Goal: Contribute content

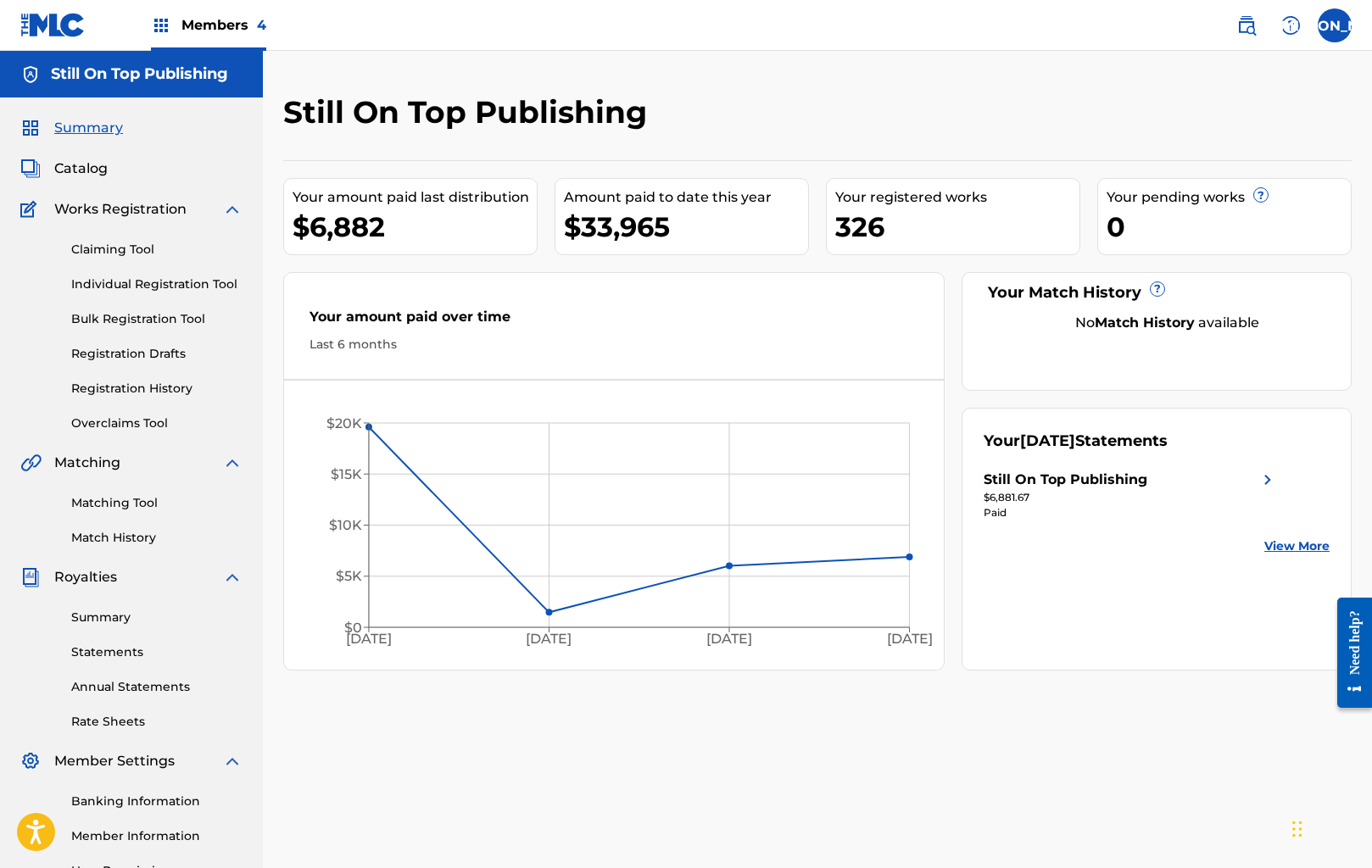
click at [174, 26] on div "Members 4" at bounding box center [208, 25] width 115 height 50
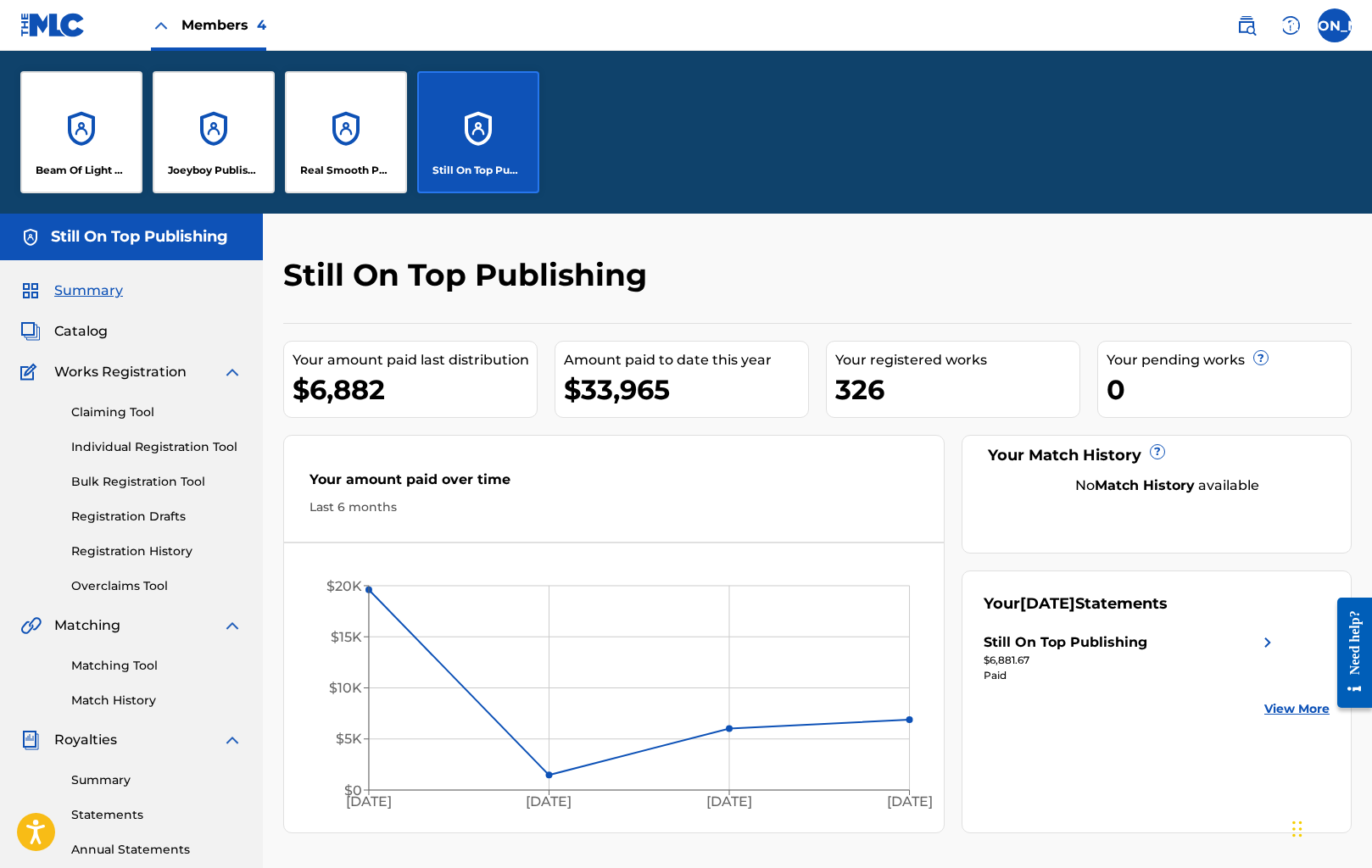
click at [172, 26] on div "Members 4" at bounding box center [208, 25] width 115 height 50
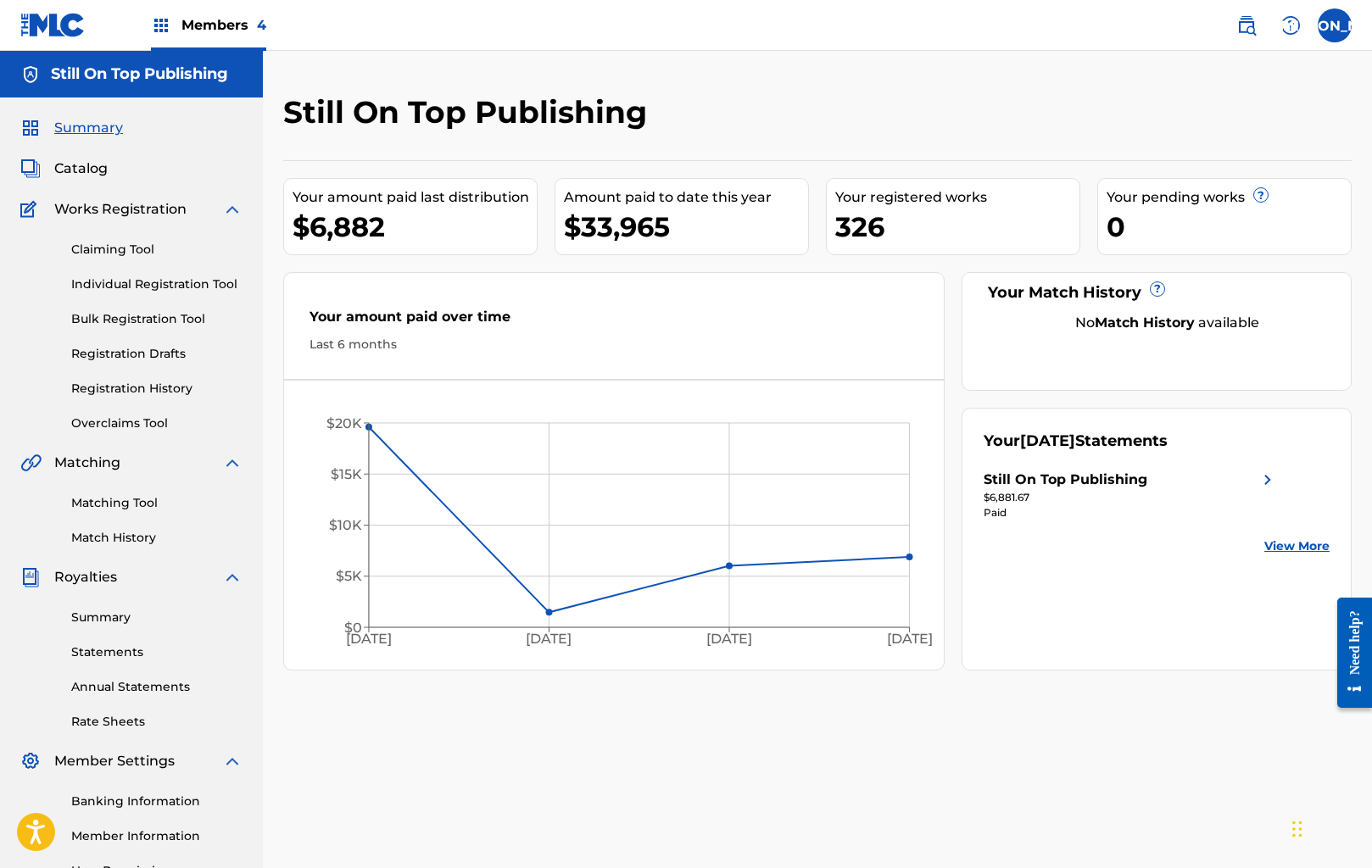
click at [145, 80] on h5 "Still On Top Publishing" at bounding box center [139, 74] width 177 height 20
click at [157, 37] on div "Members 4" at bounding box center [208, 25] width 115 height 50
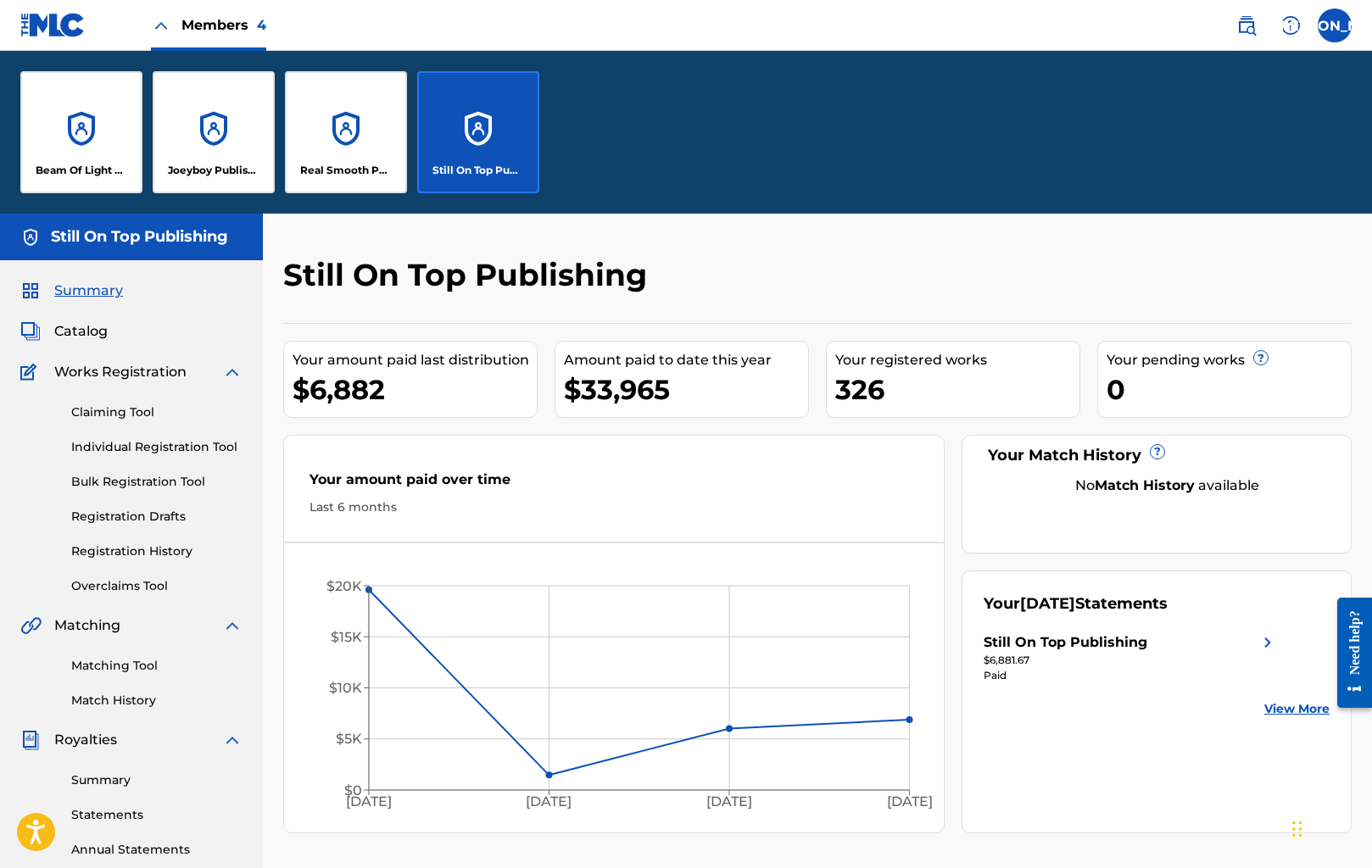
click at [478, 138] on div "Still On Top Publishing" at bounding box center [477, 131] width 122 height 122
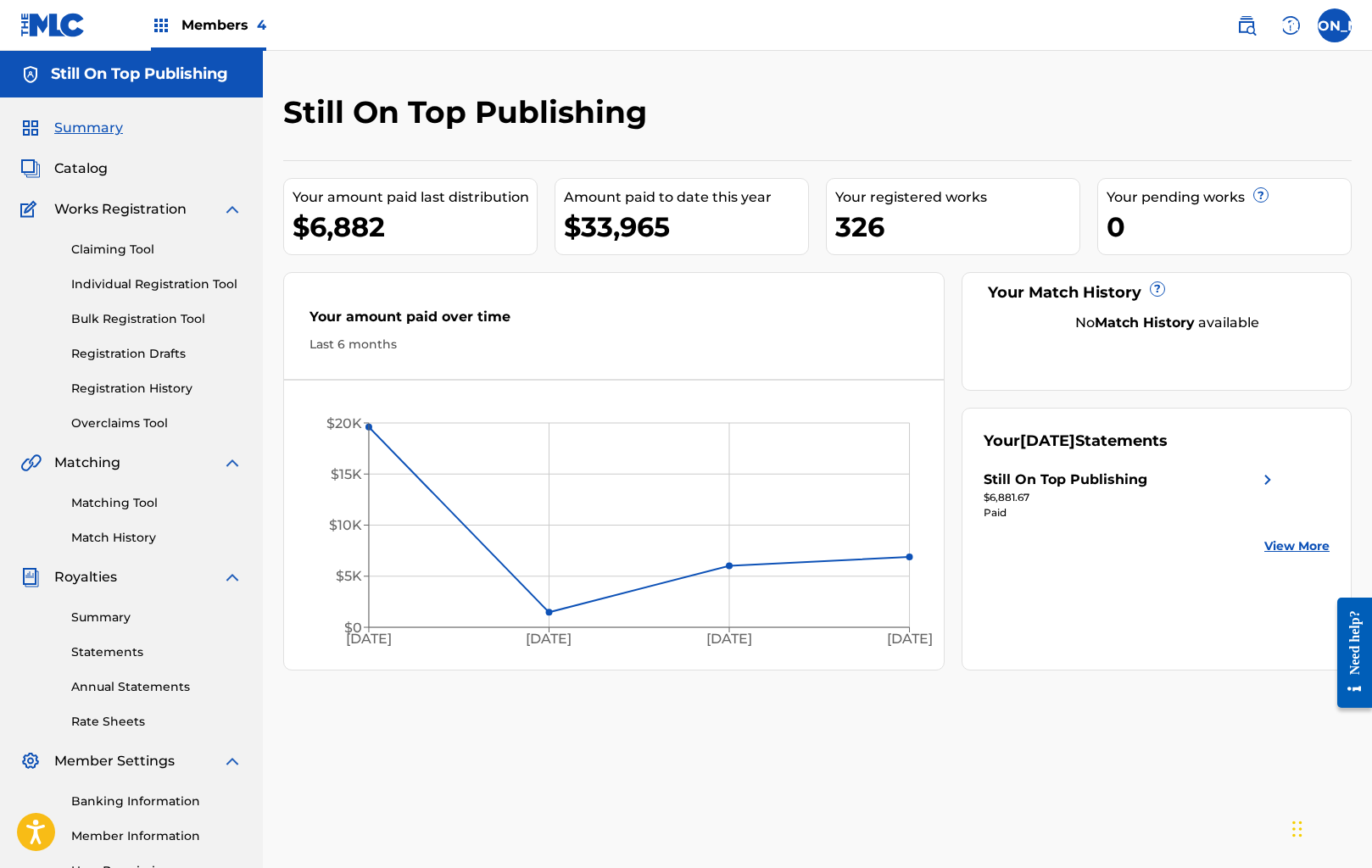
click at [179, 322] on link "Bulk Registration Tool" at bounding box center [156, 319] width 171 height 18
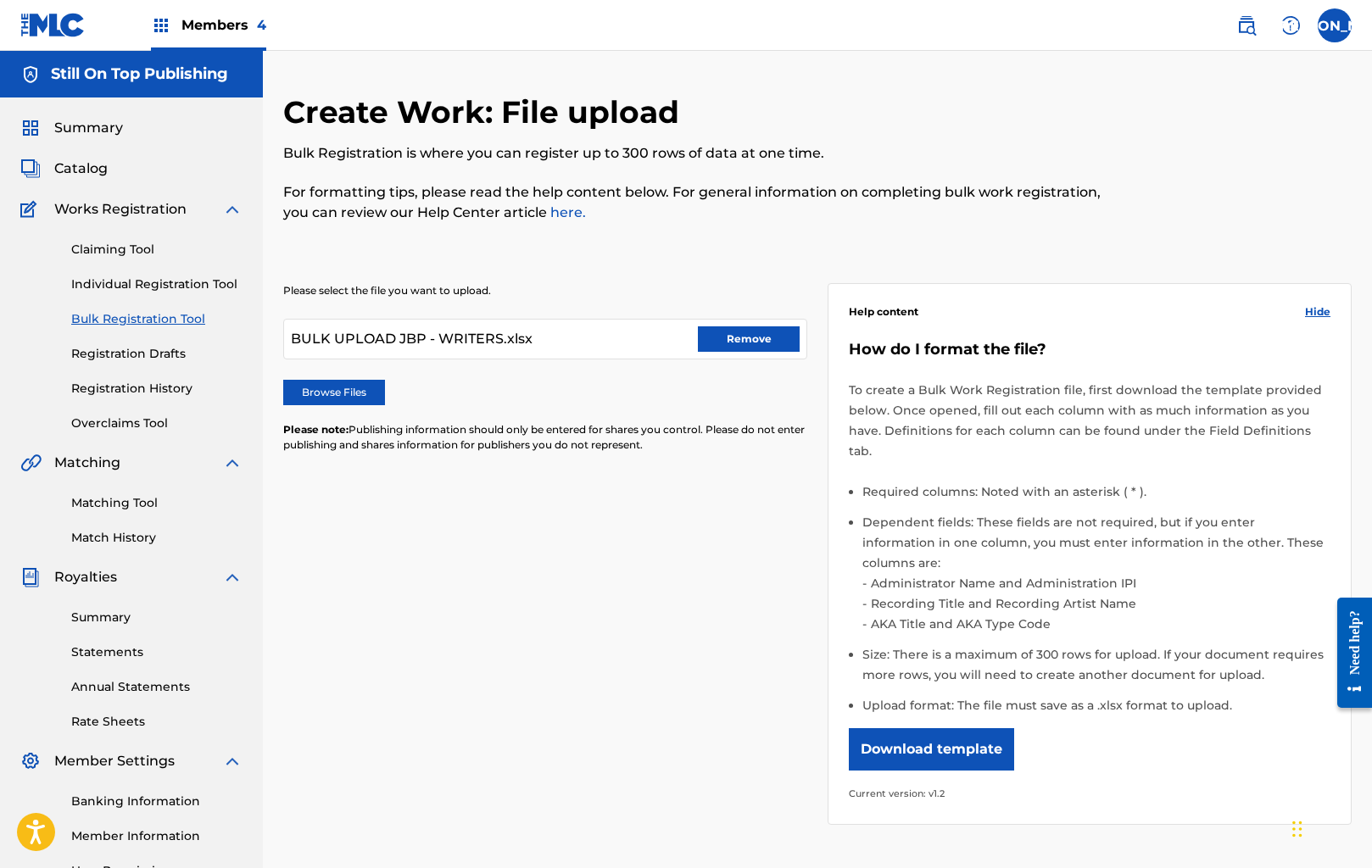
click at [720, 332] on button "Remove" at bounding box center [749, 339] width 102 height 25
click at [366, 328] on div at bounding box center [546, 339] width 524 height 41
click at [361, 392] on label "Browse Files" at bounding box center [335, 392] width 102 height 25
click at [0, 0] on input "Browse Files" at bounding box center [0, 0] width 0 height 0
click at [398, 342] on div at bounding box center [546, 339] width 524 height 41
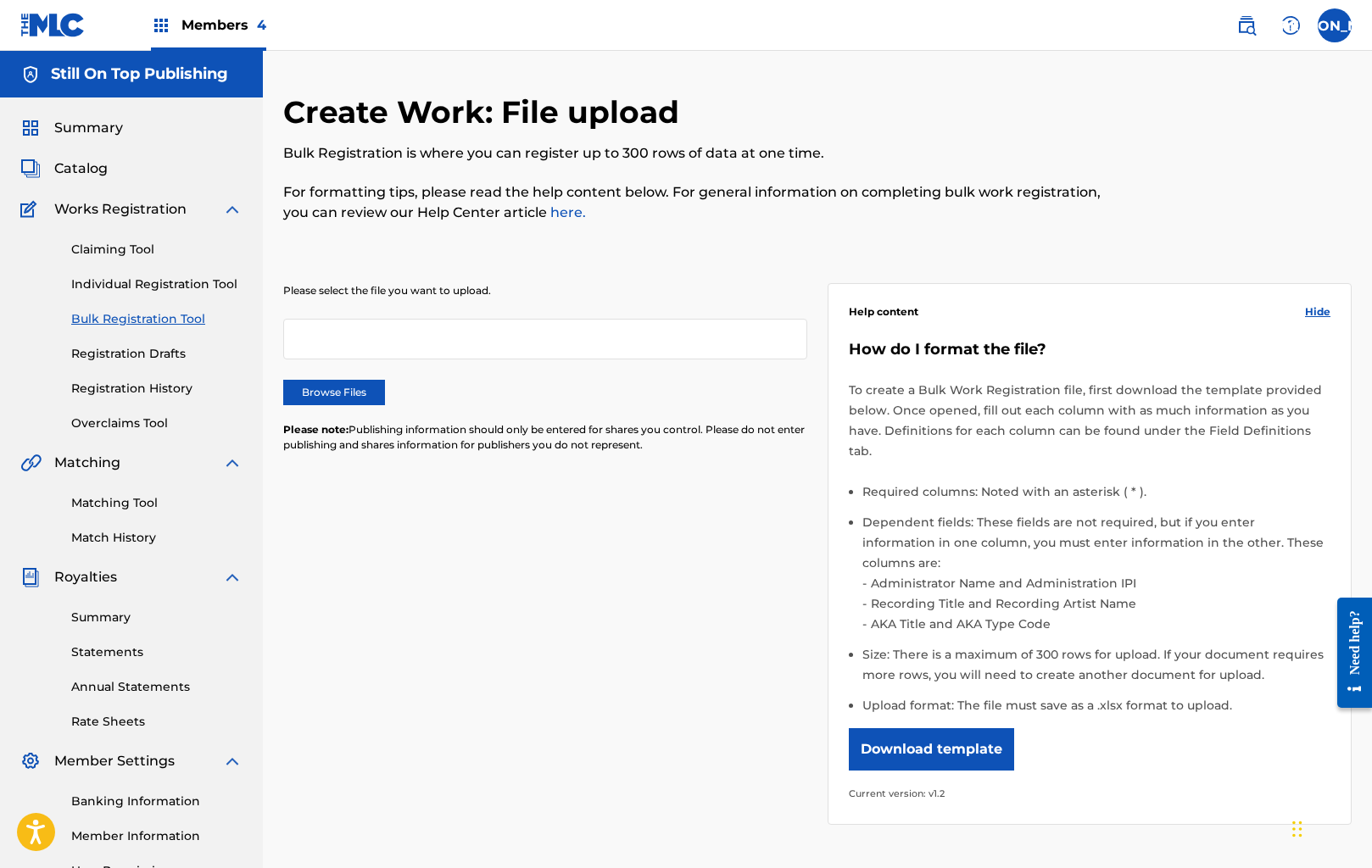
click at [359, 391] on label "Browse Files" at bounding box center [335, 392] width 102 height 25
click at [0, 0] on input "Browse Files" at bounding box center [0, 0] width 0 height 0
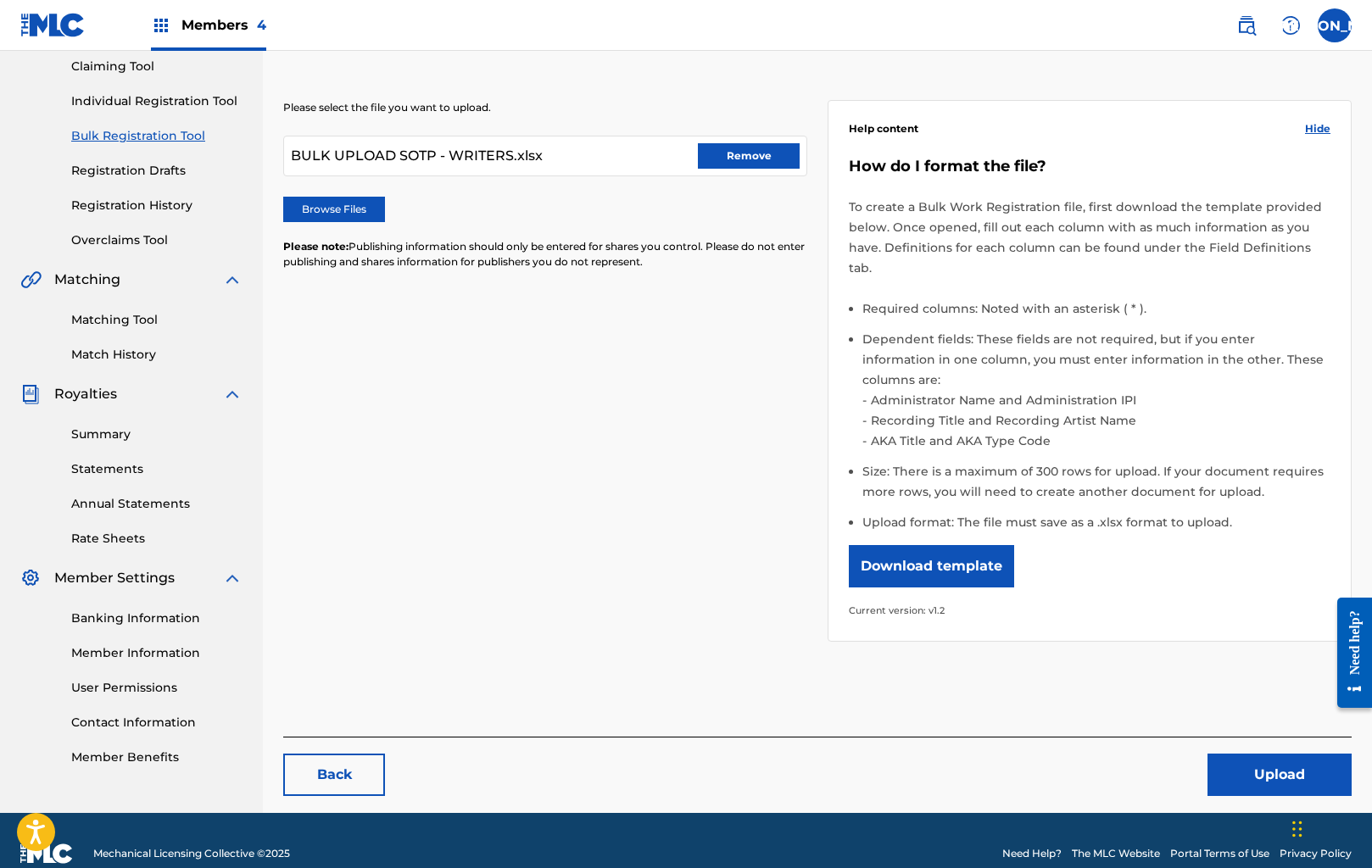
click at [1234, 754] on button "Upload" at bounding box center [1279, 775] width 144 height 42
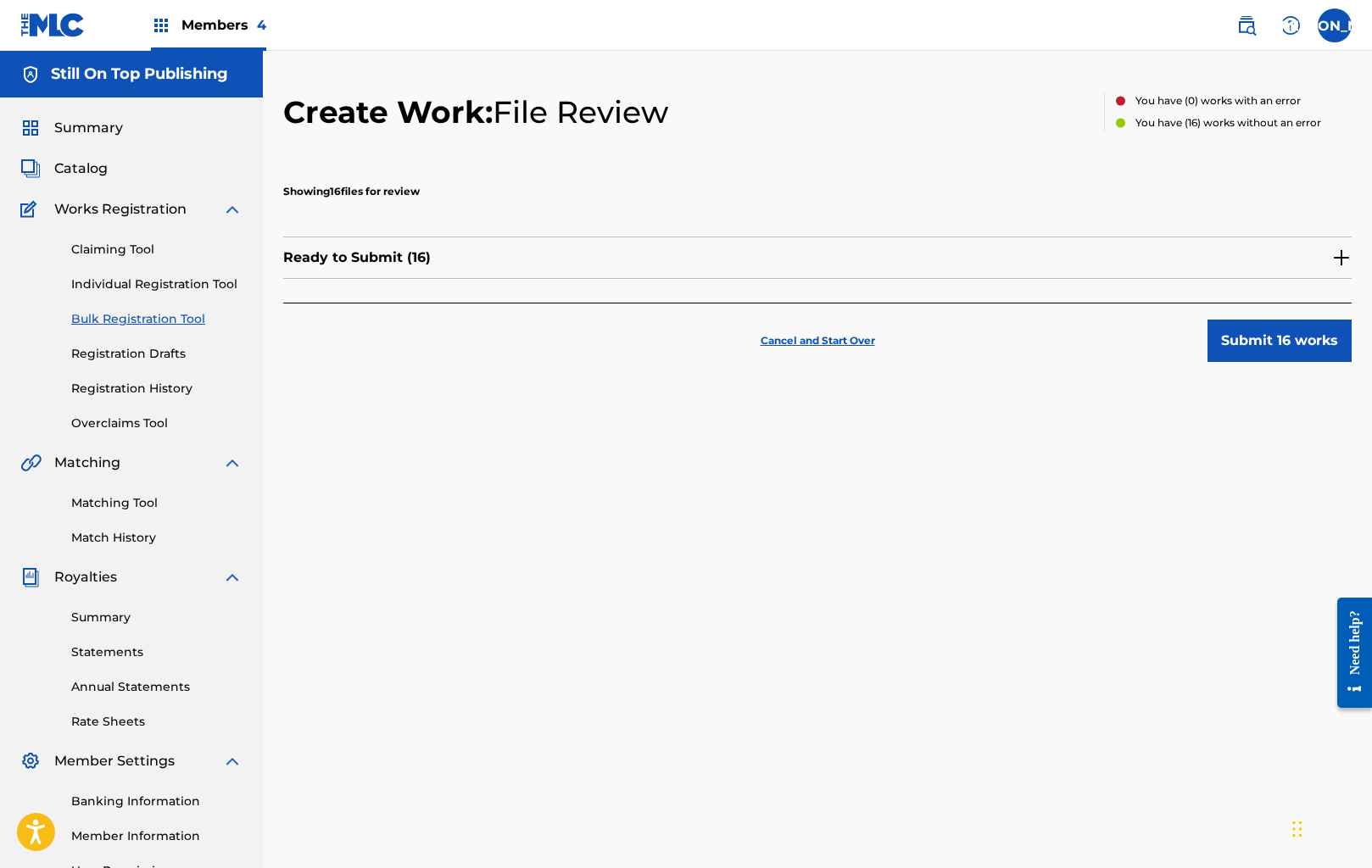
click at [1244, 345] on button "Submit 16 works" at bounding box center [1279, 341] width 144 height 42
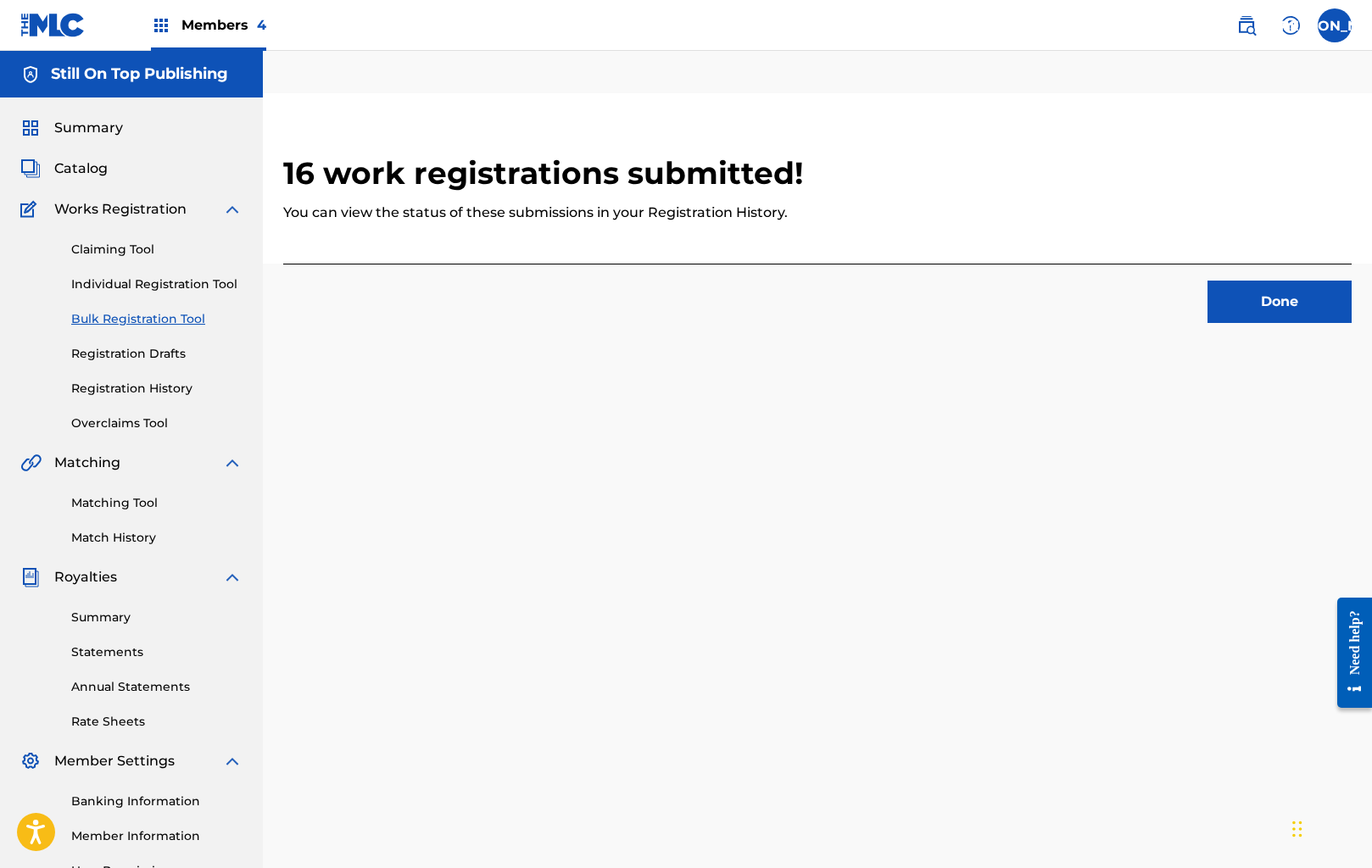
click at [1255, 306] on button "Done" at bounding box center [1279, 302] width 144 height 42
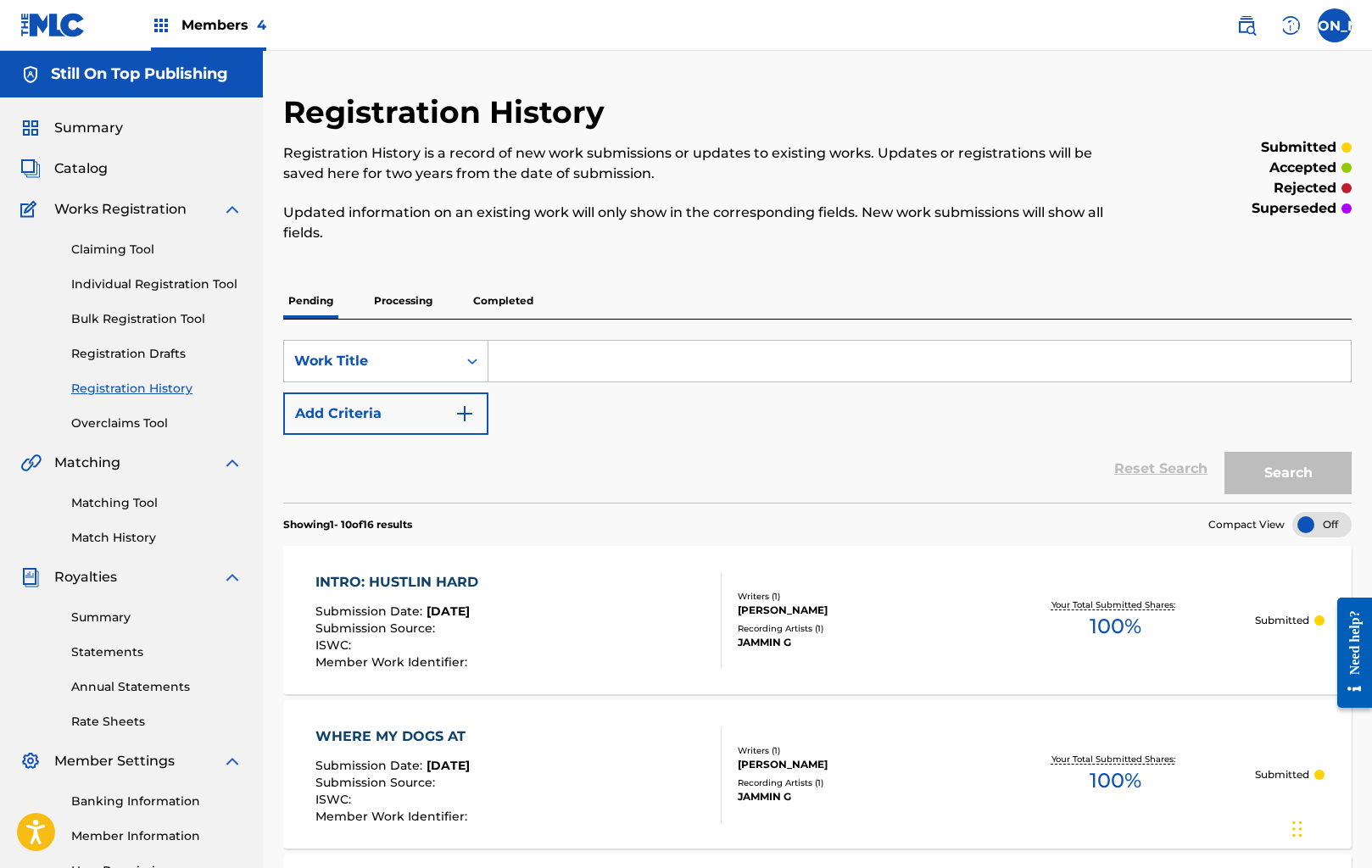
click at [162, 23] on img at bounding box center [162, 26] width 21 height 21
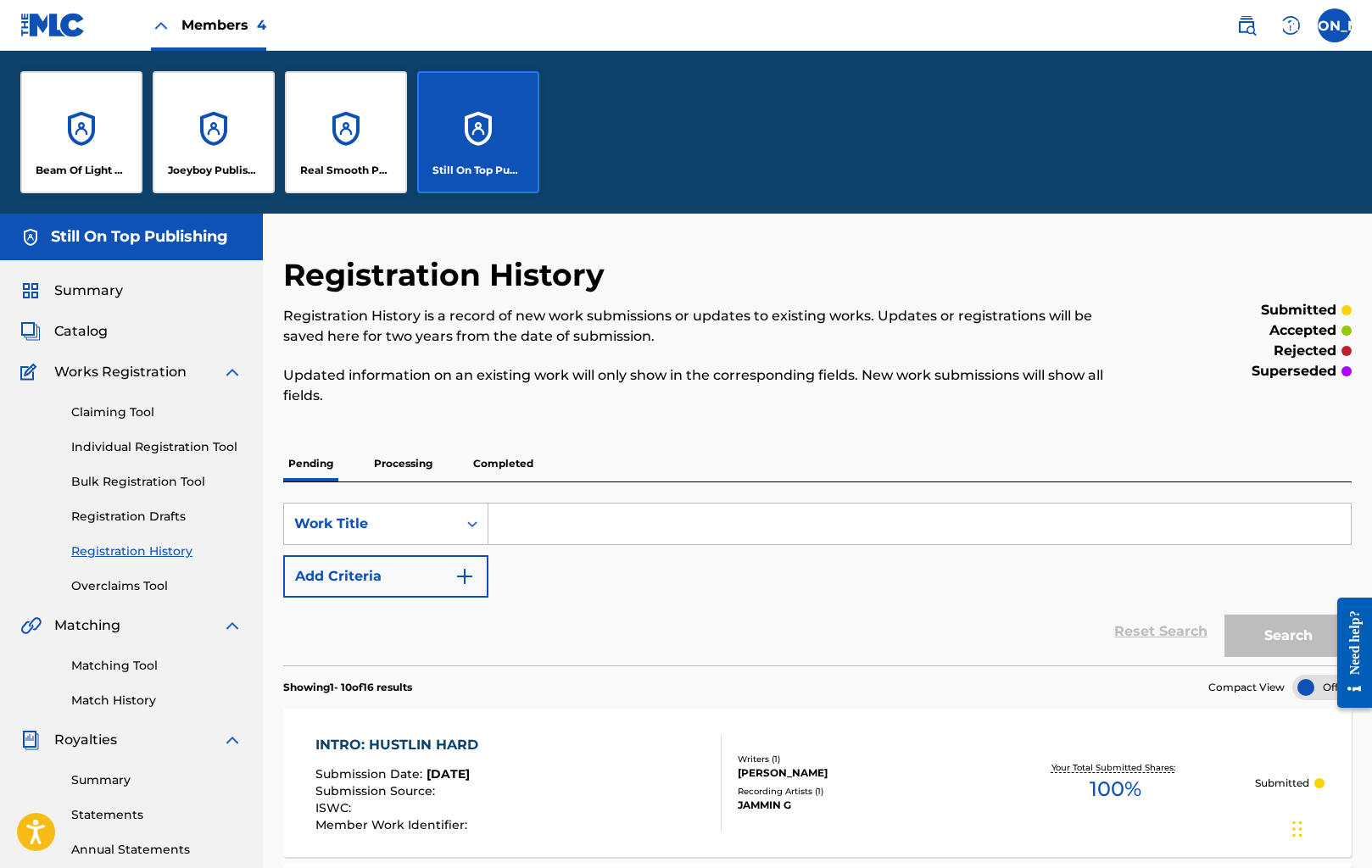
click at [67, 112] on div "Beam Of Light Publishing" at bounding box center [81, 131] width 122 height 122
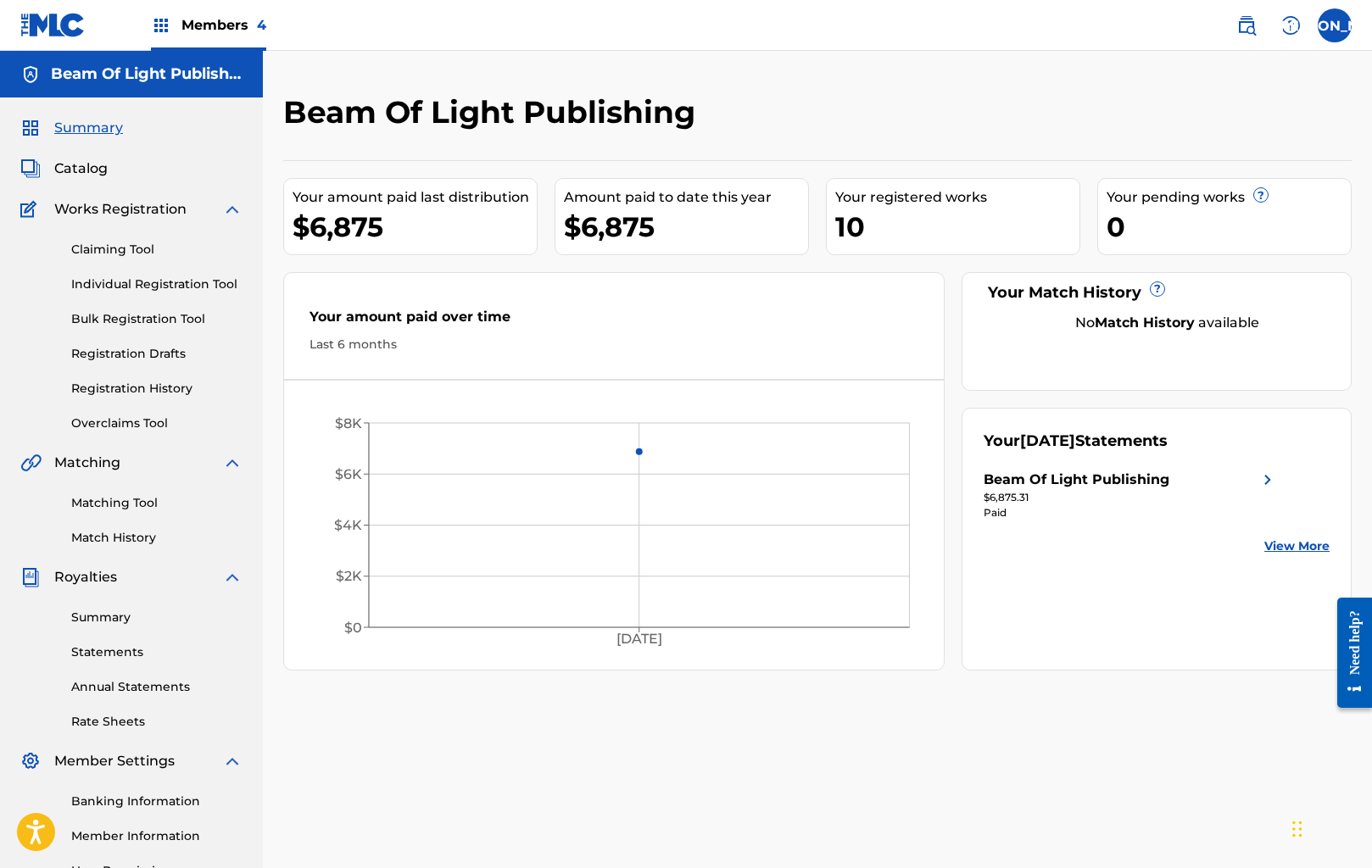
click at [186, 392] on link "Registration History" at bounding box center [156, 388] width 171 height 18
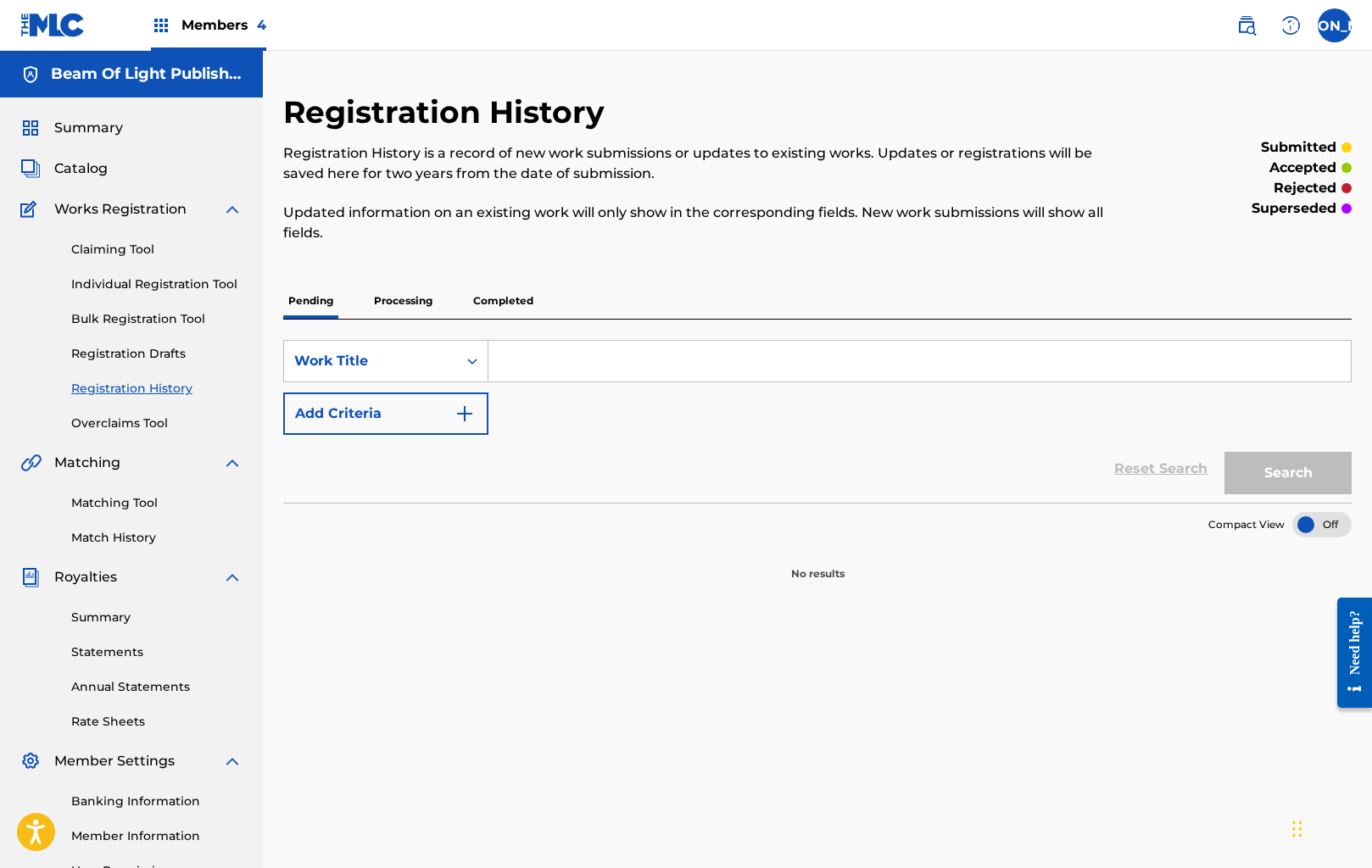
click at [392, 310] on p "Processing" at bounding box center [403, 301] width 68 height 35
